Goal: Task Accomplishment & Management: Complete application form

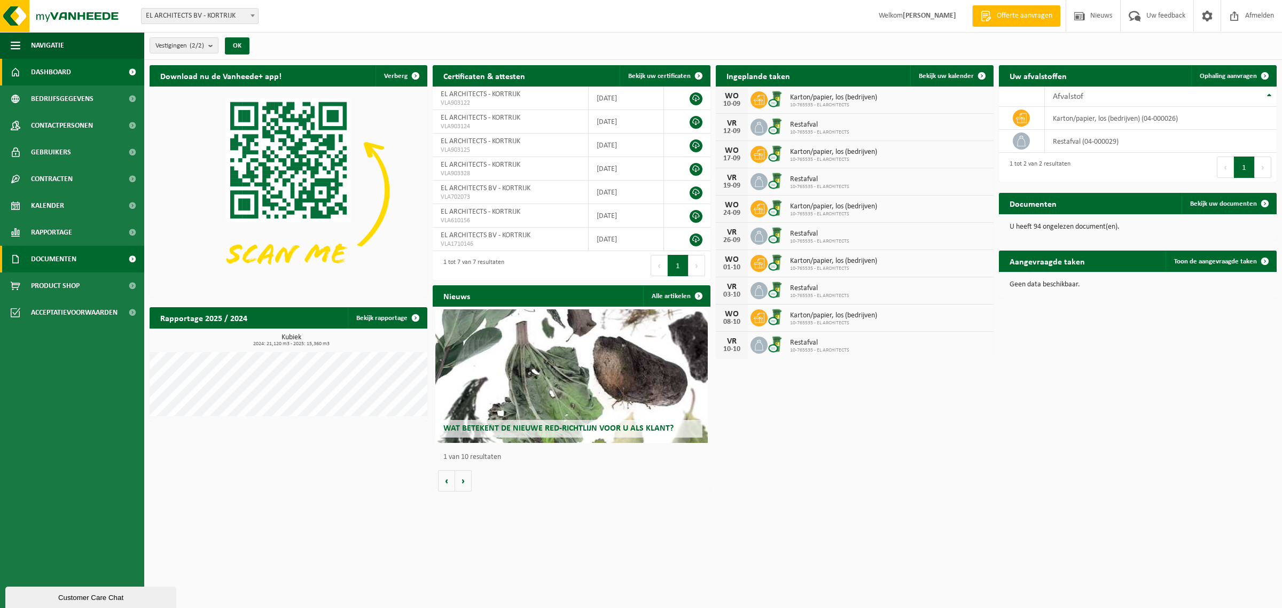
click at [62, 261] on span "Documenten" at bounding box center [53, 259] width 45 height 27
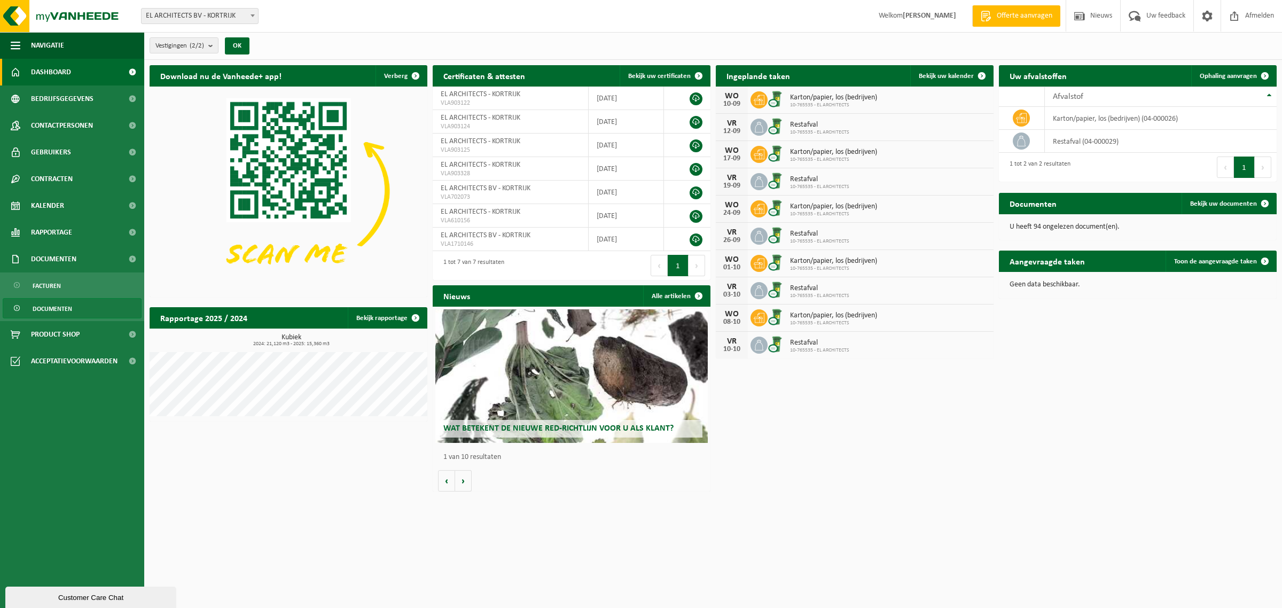
click at [66, 306] on span "Documenten" at bounding box center [53, 309] width 40 height 20
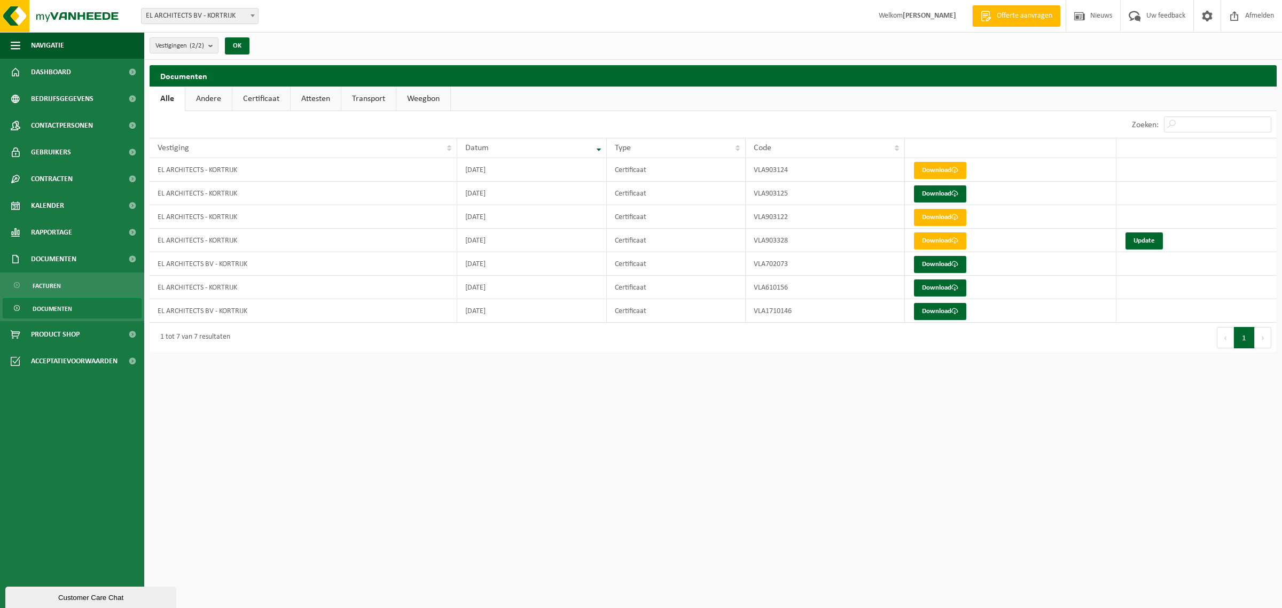
click at [264, 95] on link "Certificaat" at bounding box center [261, 99] width 58 height 25
click at [954, 174] on link "Download" at bounding box center [940, 170] width 52 height 17
click at [333, 95] on link "Attesten" at bounding box center [316, 99] width 50 height 25
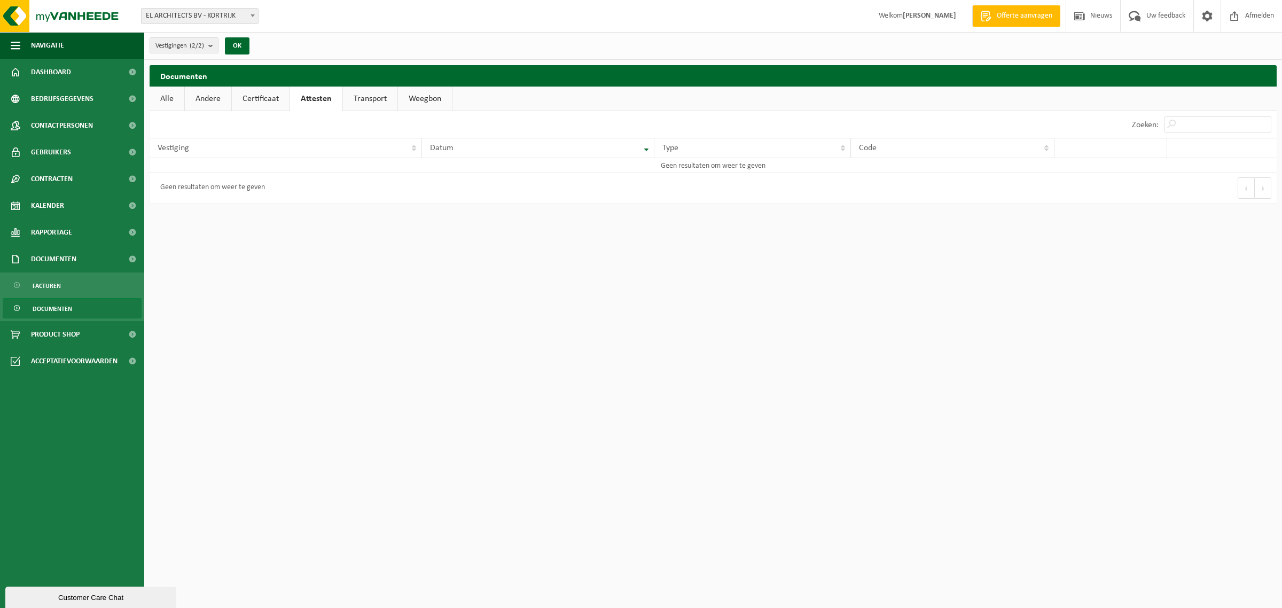
click at [269, 97] on link "Certificaat" at bounding box center [261, 99] width 58 height 25
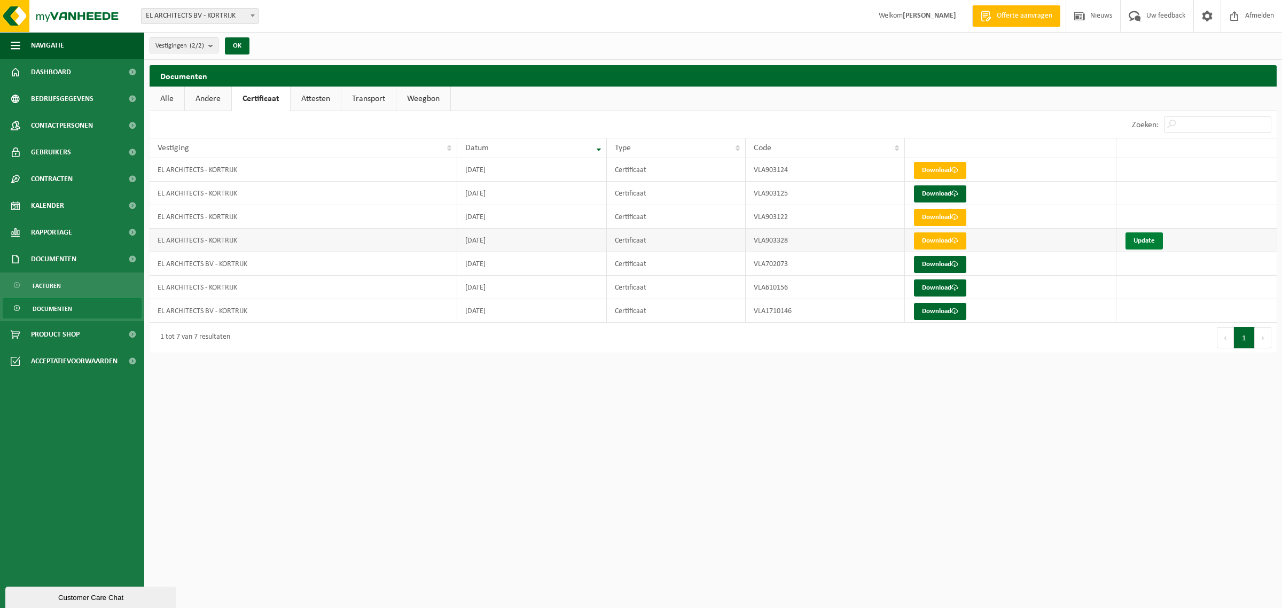
click at [1146, 239] on link "Update" at bounding box center [1143, 240] width 37 height 17
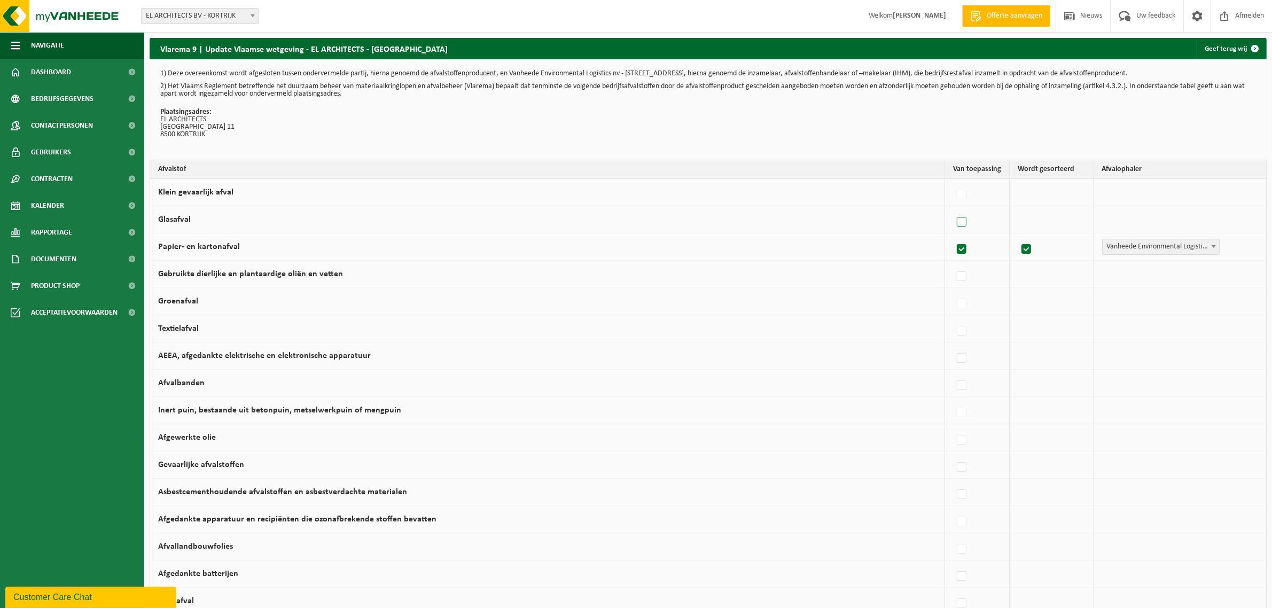
click at [960, 220] on label at bounding box center [961, 222] width 15 height 16
click at [953, 209] on input "Glasafval" at bounding box center [952, 208] width 1 height 1
checkbox input "true"
click at [1146, 220] on span "Vanheede Environmental Logistics" at bounding box center [1160, 219] width 117 height 15
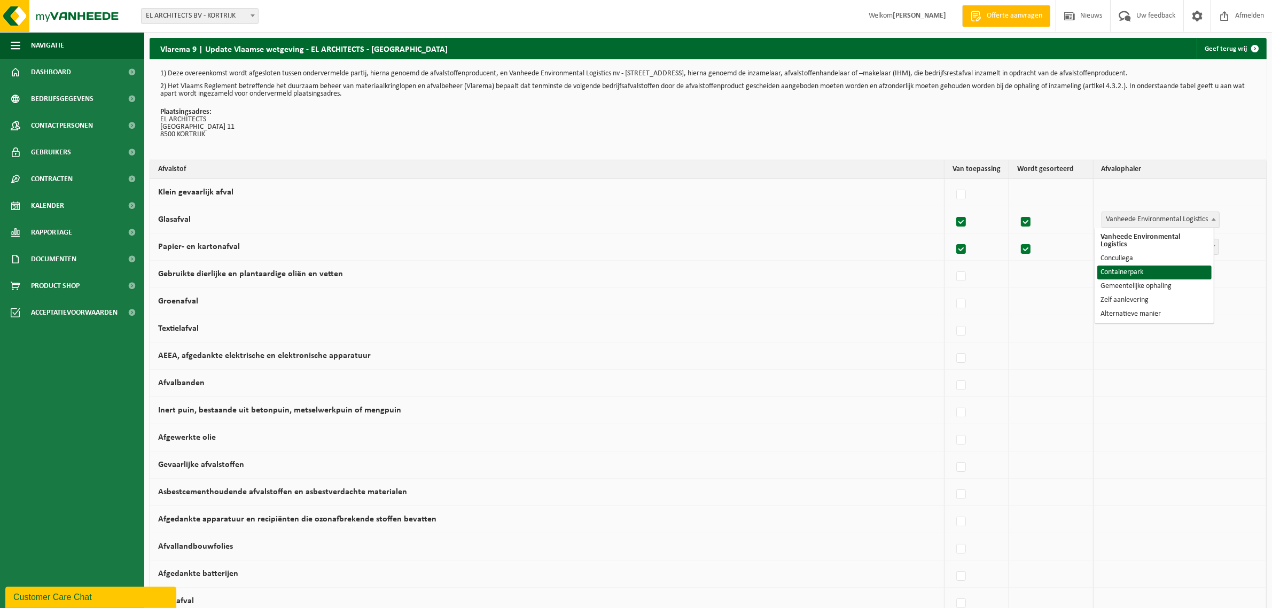
select select "Containerpark"
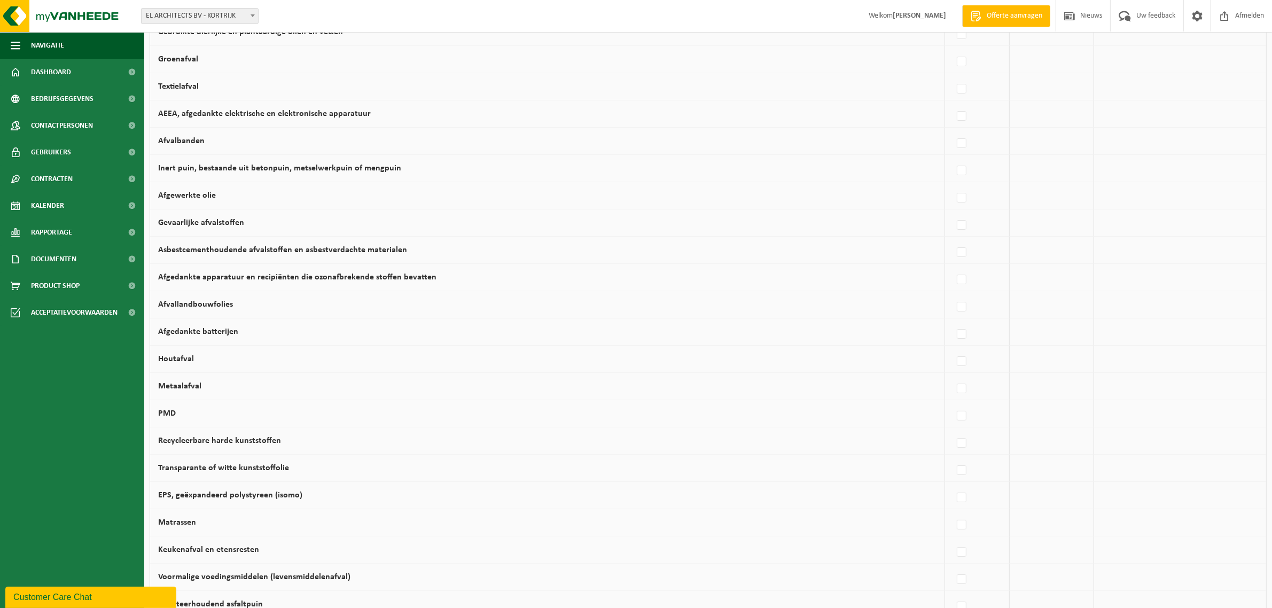
scroll to position [267, 0]
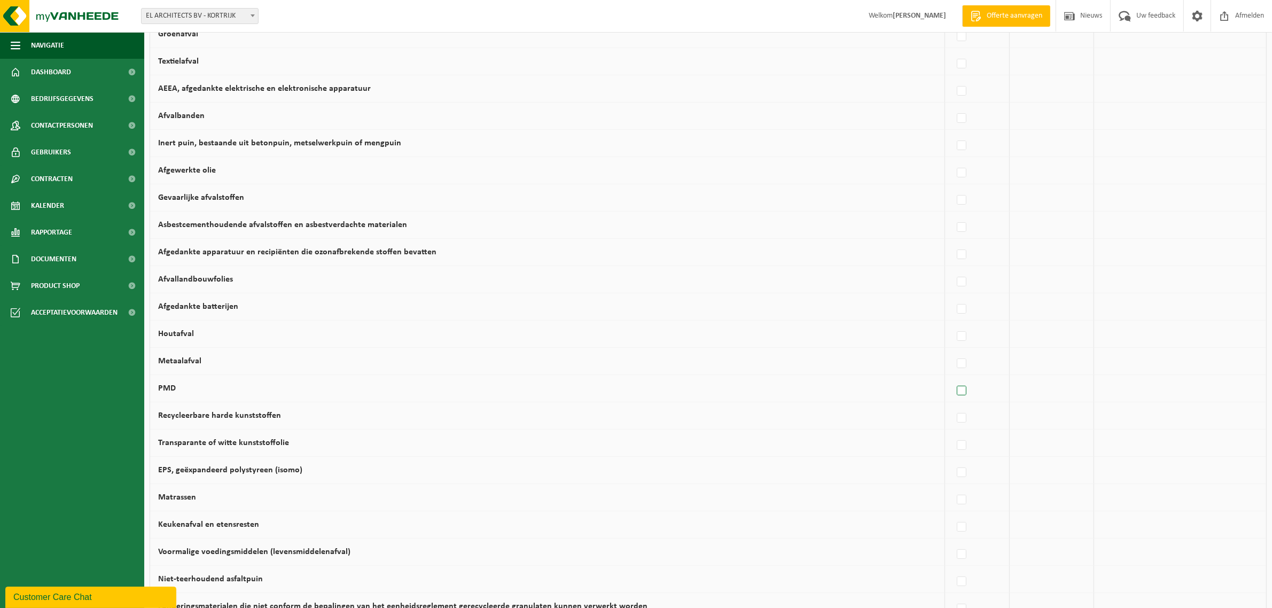
click at [960, 396] on label at bounding box center [961, 391] width 15 height 16
click at [953, 378] on input "PMD" at bounding box center [952, 377] width 1 height 1
checkbox input "true"
click at [1151, 393] on span "Vanheede Environmental Logistics" at bounding box center [1160, 388] width 117 height 15
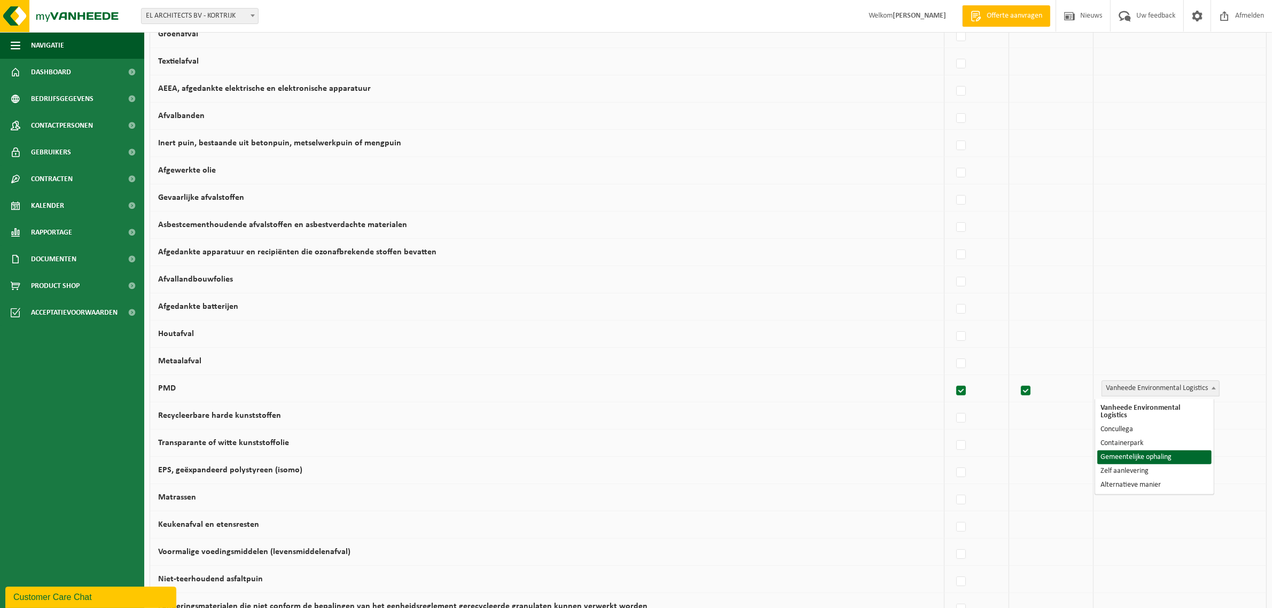
select select "Gemeentelijke ophaling"
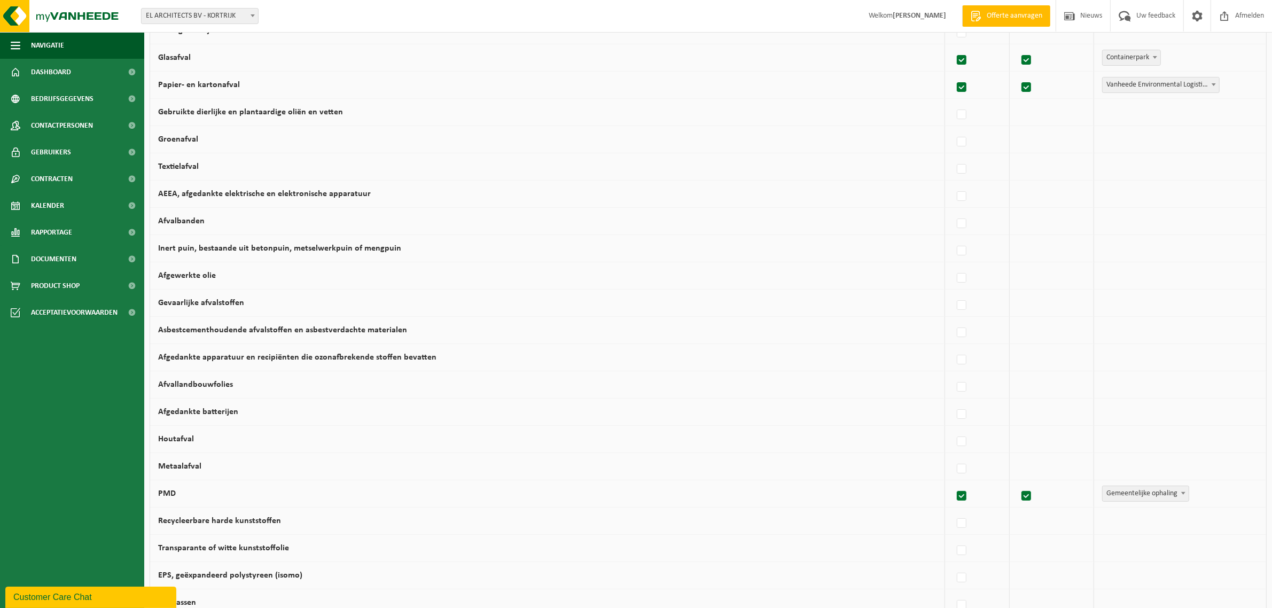
scroll to position [95, 0]
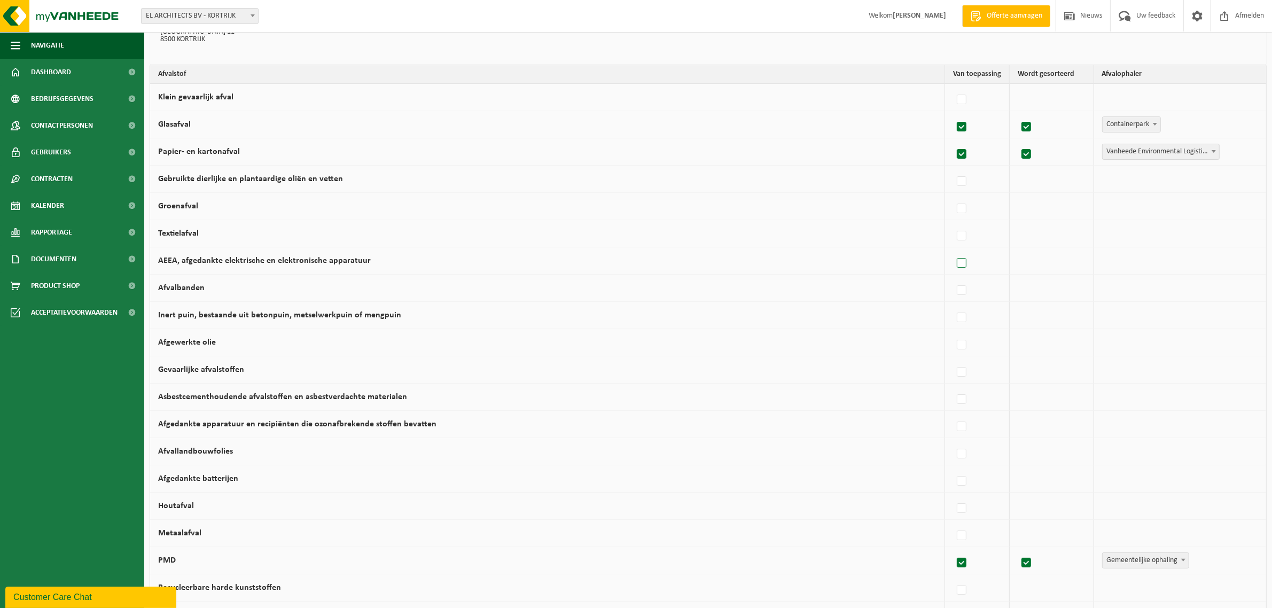
click at [954, 262] on label at bounding box center [961, 263] width 15 height 16
click at [953, 250] on input "AEEA, afgedankte elektrische en elektronische apparatuur" at bounding box center [952, 249] width 1 height 1
checkbox input "true"
click at [1115, 268] on span "Vanheede Environmental Logistics" at bounding box center [1160, 260] width 117 height 15
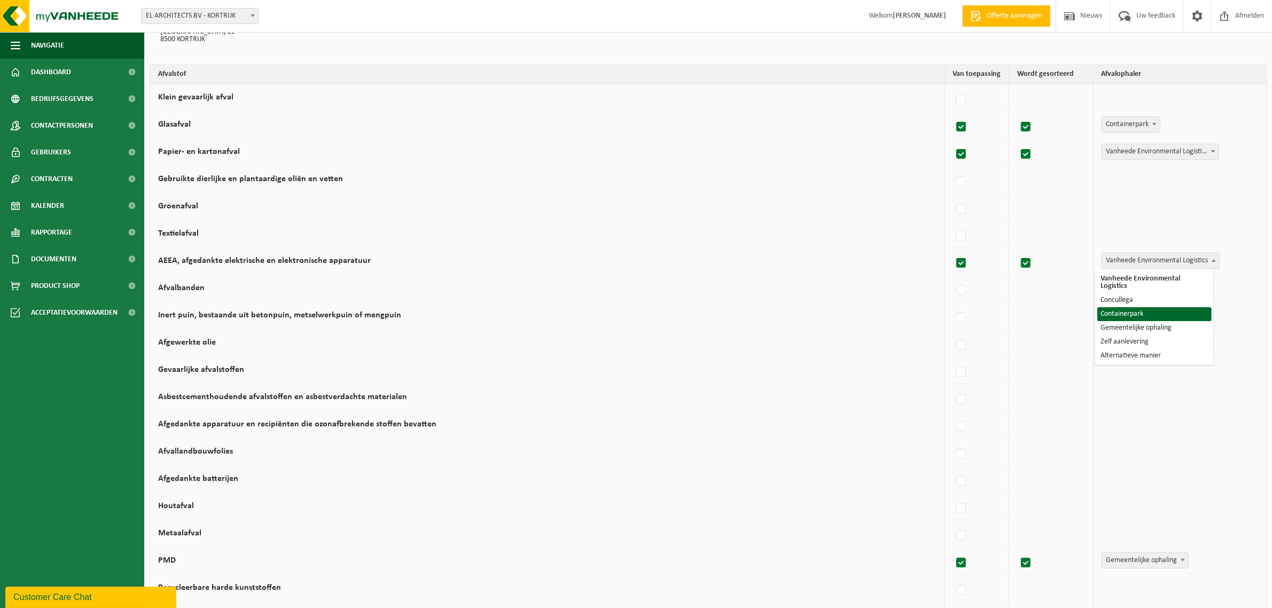
select select "Containerpark"
click at [210, 479] on label "Afgedankte batterijen" at bounding box center [198, 478] width 80 height 9
click at [952, 468] on input "Afgedankte batterijen" at bounding box center [952, 467] width 1 height 1
checkbox input "true"
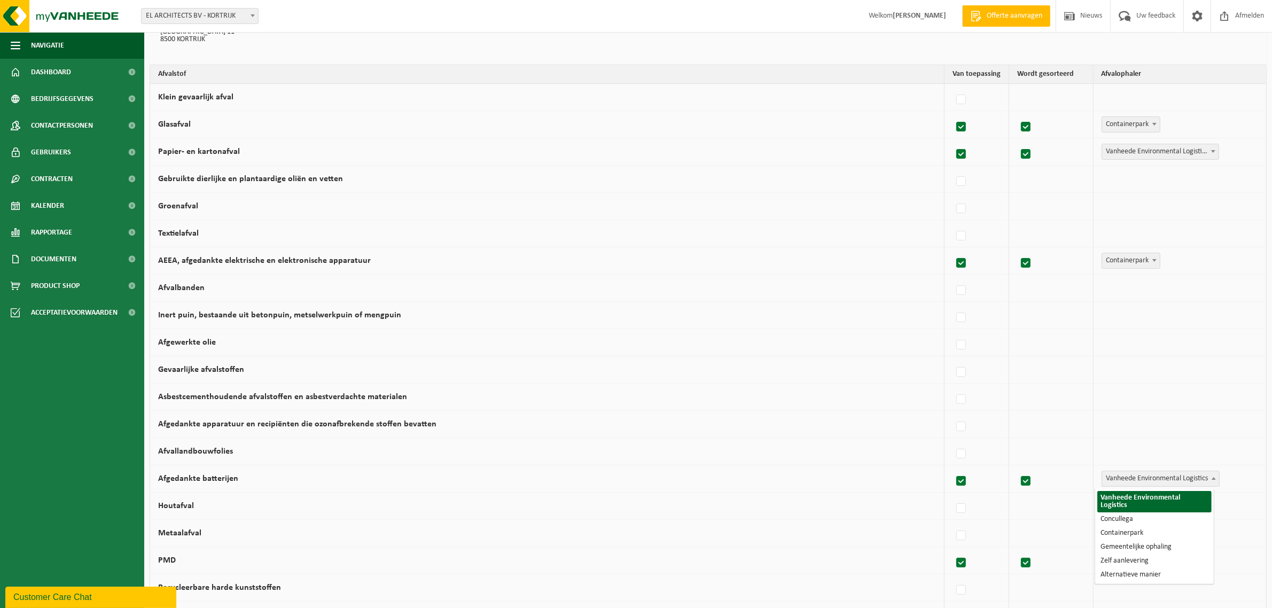
click at [1120, 477] on span "Vanheede Environmental Logistics" at bounding box center [1160, 478] width 117 height 15
select select "Containerpark"
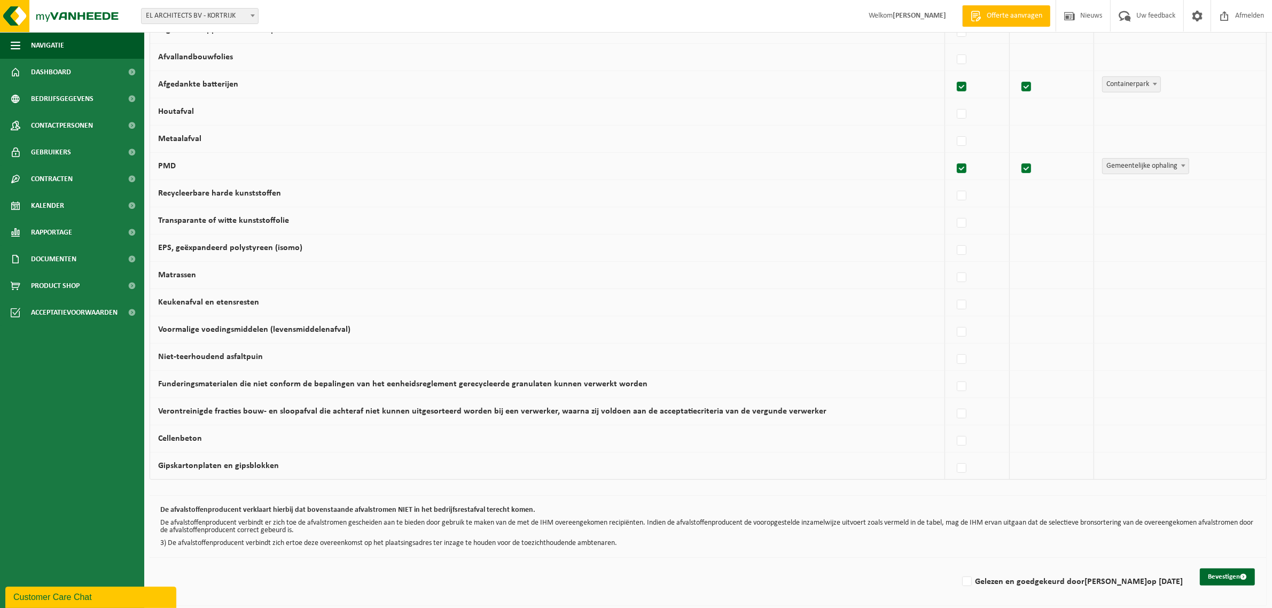
scroll to position [496, 0]
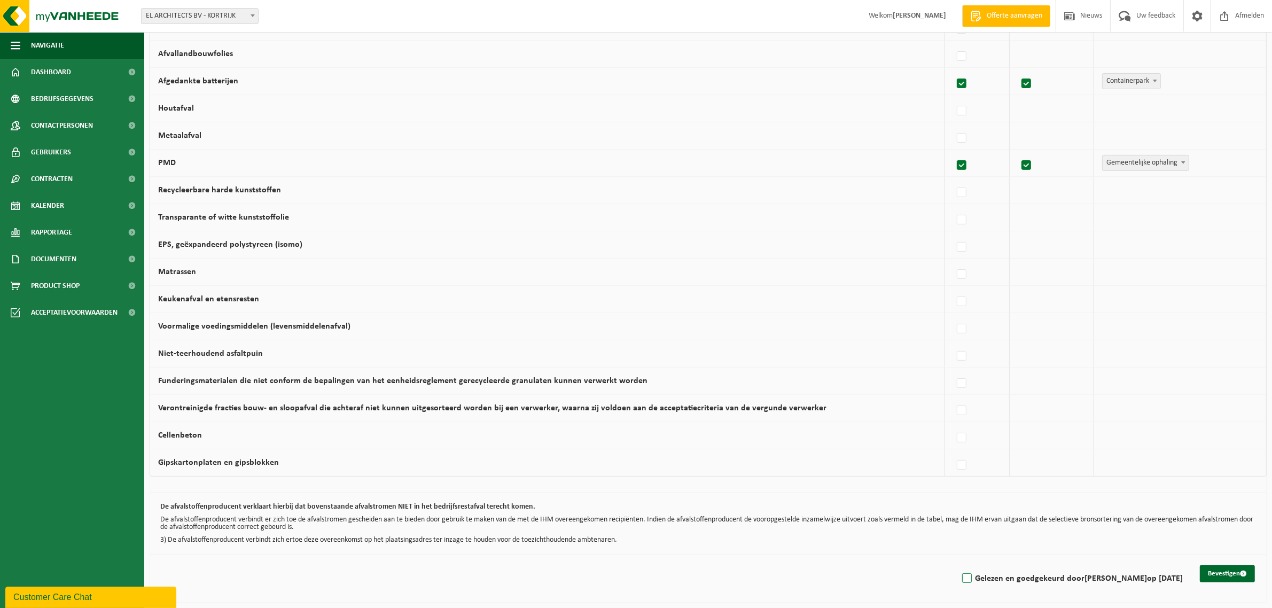
click at [968, 577] on label "Gelezen en goedgekeurd door HILDE DEHAEN op 09/09/25" at bounding box center [1071, 578] width 223 height 16
click at [958, 565] on input "Gelezen en goedgekeurd door HILDE DEHAEN op 09/09/25" at bounding box center [958, 565] width 1 height 1
checkbox input "true"
click at [1235, 576] on button "Bevestigen" at bounding box center [1227, 573] width 55 height 17
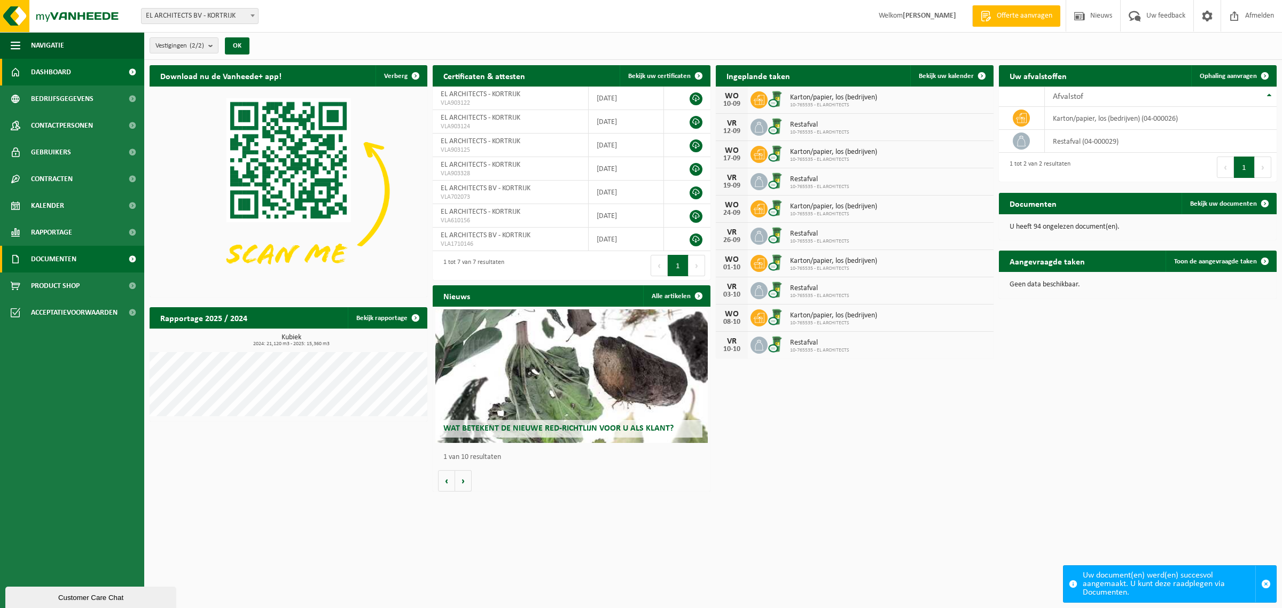
click at [48, 252] on span "Documenten" at bounding box center [53, 259] width 45 height 27
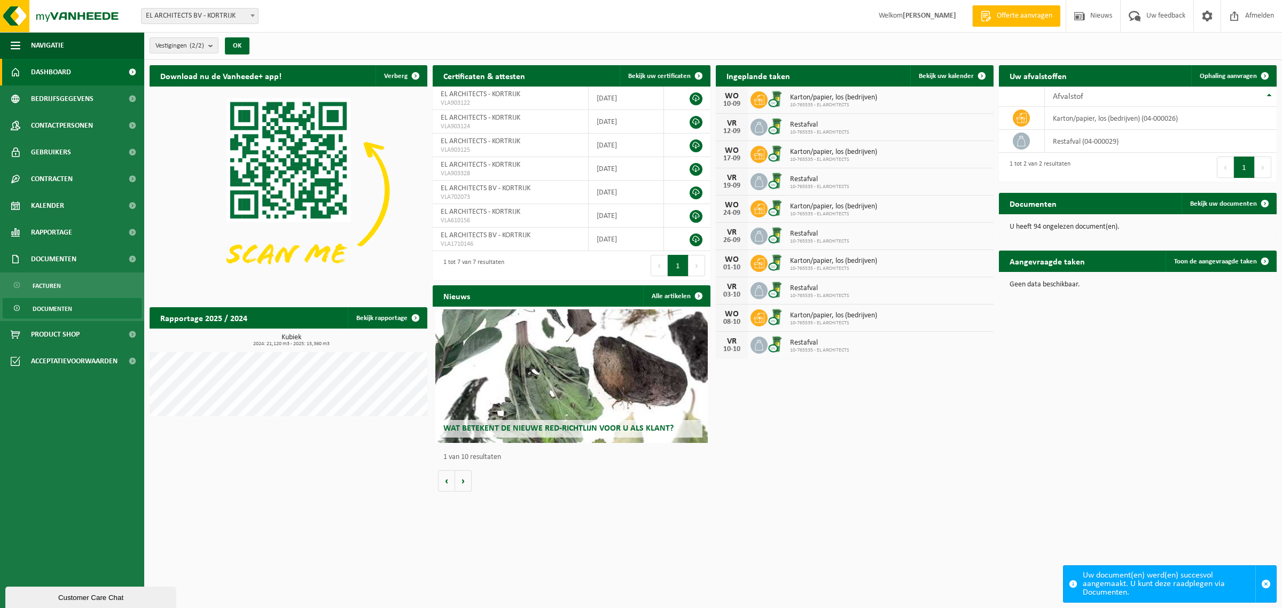
click at [61, 306] on span "Documenten" at bounding box center [53, 309] width 40 height 20
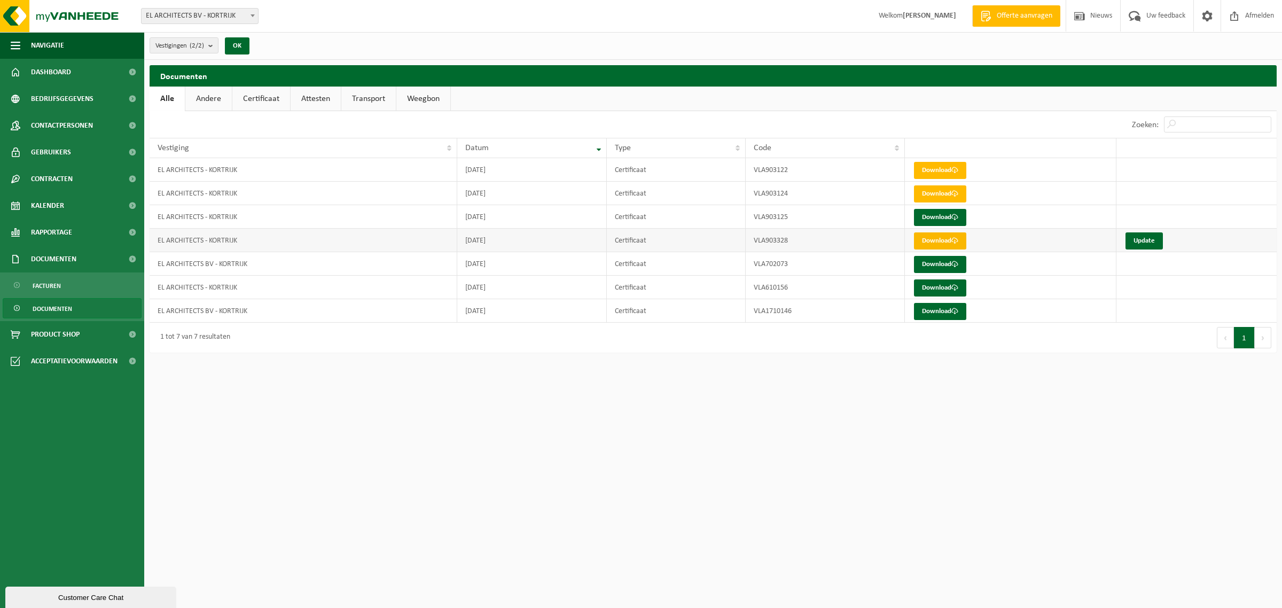
click at [947, 241] on link "Download" at bounding box center [940, 240] width 52 height 17
click at [932, 217] on link "Download" at bounding box center [940, 217] width 52 height 17
